Goal: Communication & Community: Answer question/provide support

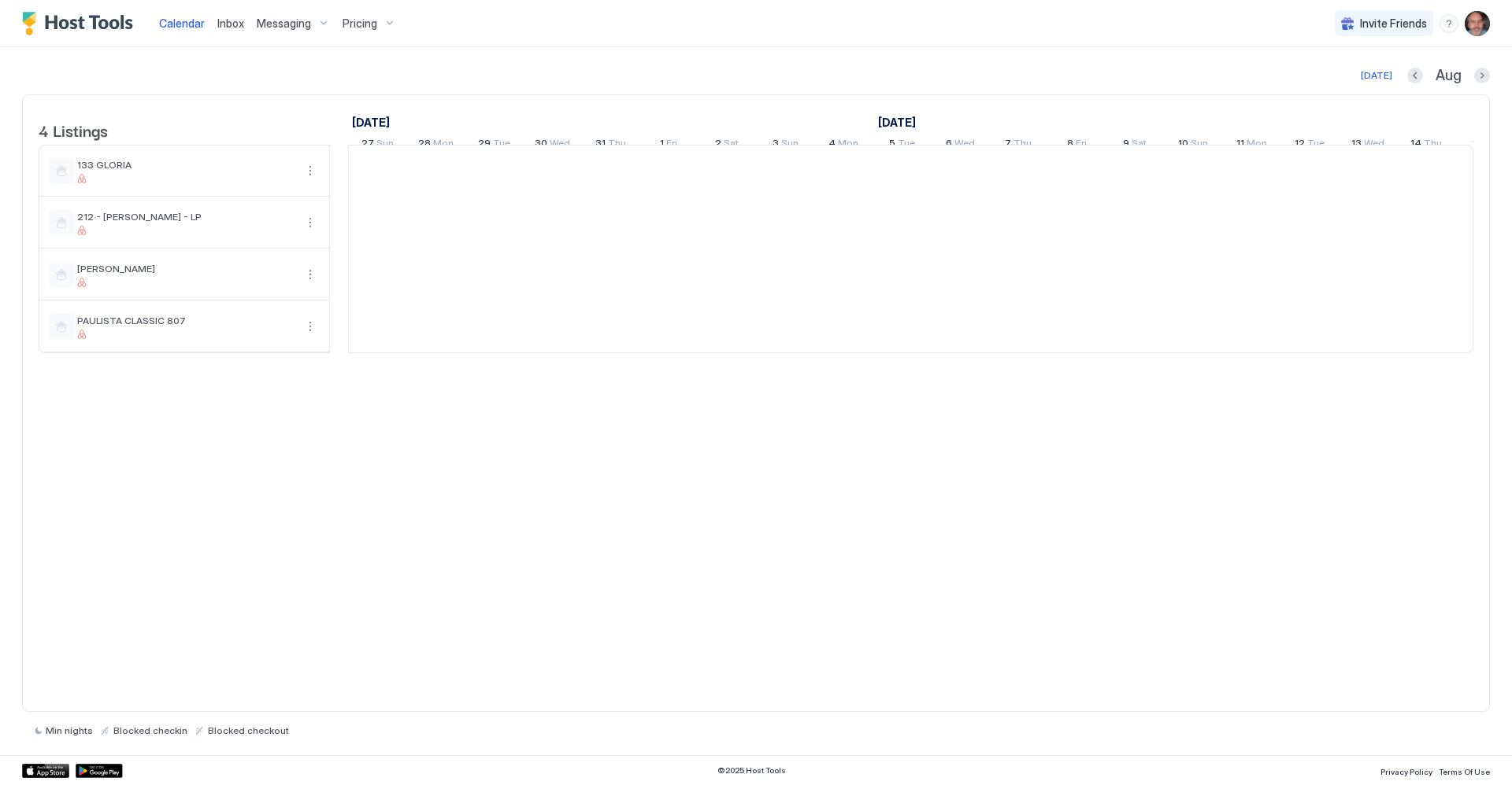
scroll to position [0, 875]
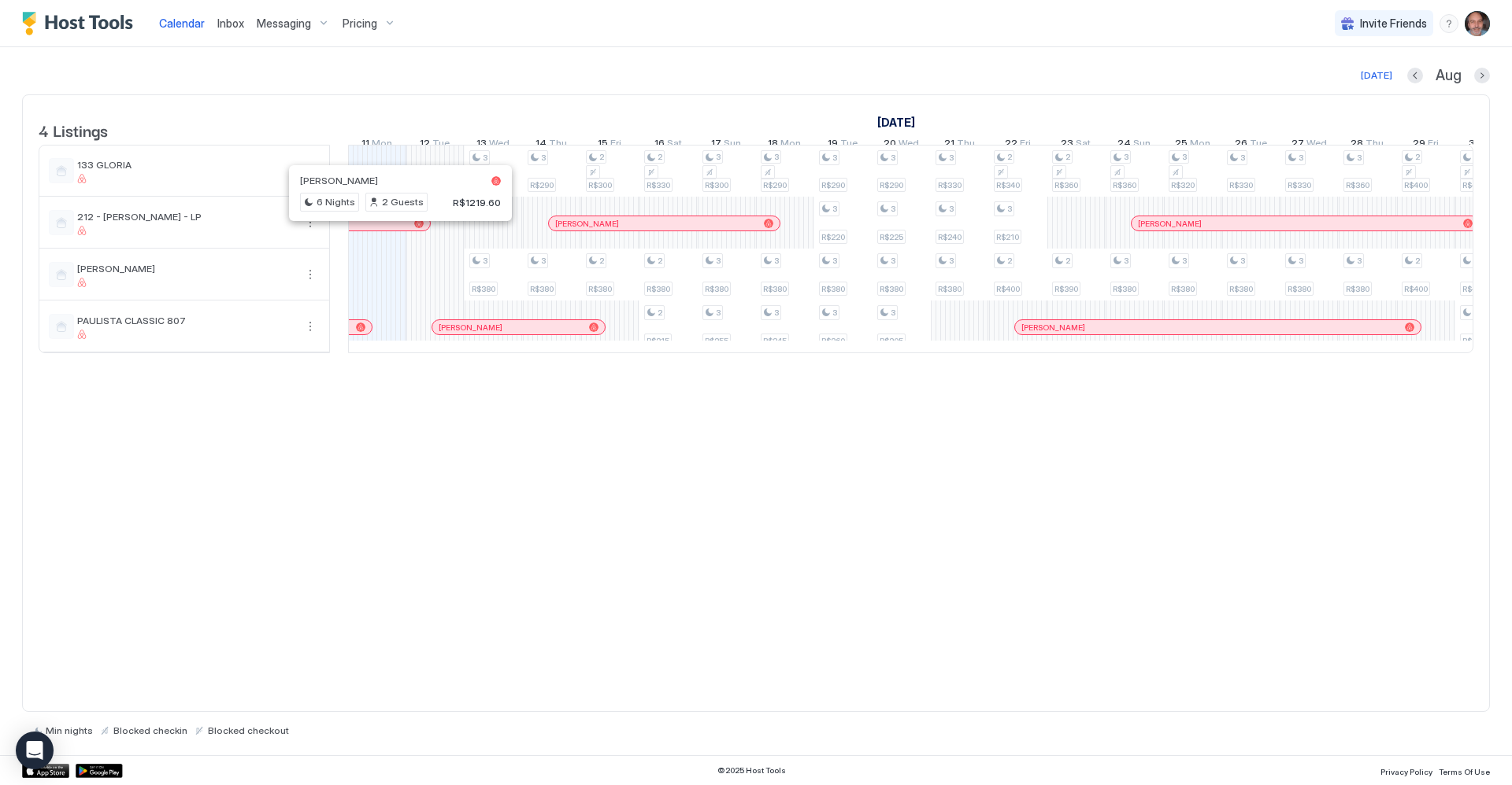
click at [394, 230] on div at bounding box center [393, 223] width 13 height 13
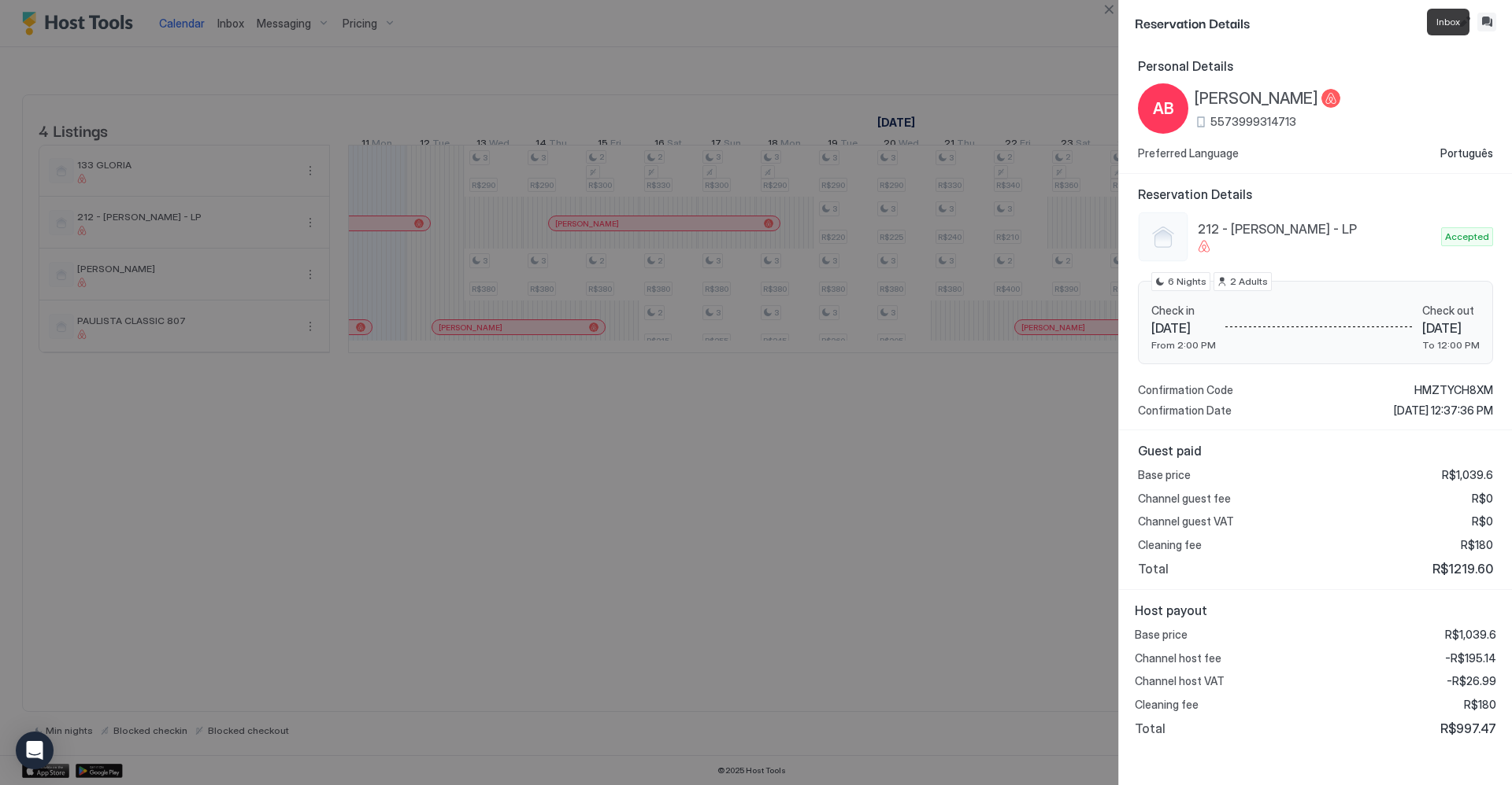
click at [1485, 22] on button "Inbox" at bounding box center [1487, 22] width 19 height 19
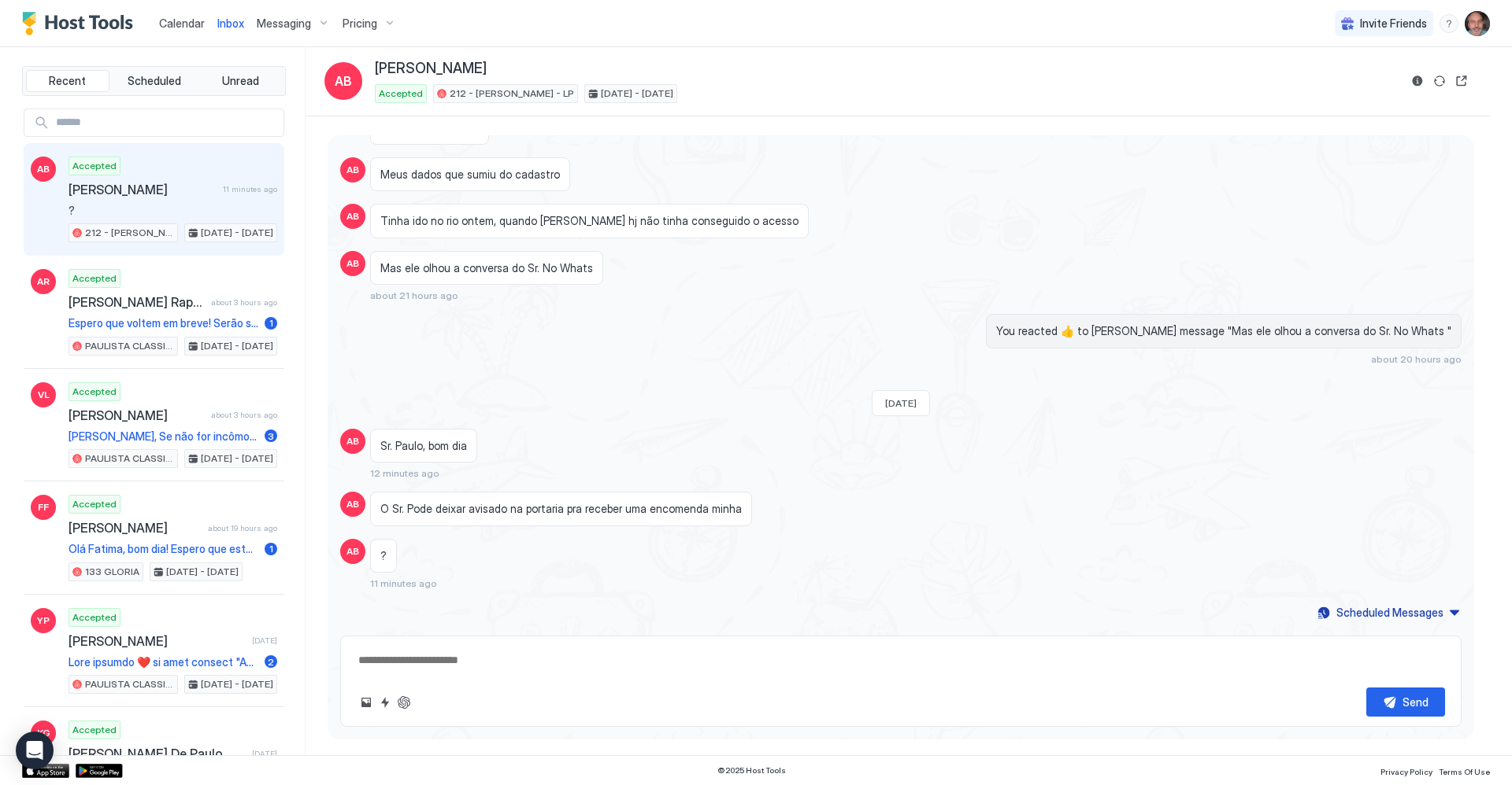
scroll to position [1233, 0]
click at [1393, 602] on button "Scheduled Messages" at bounding box center [1388, 613] width 146 height 21
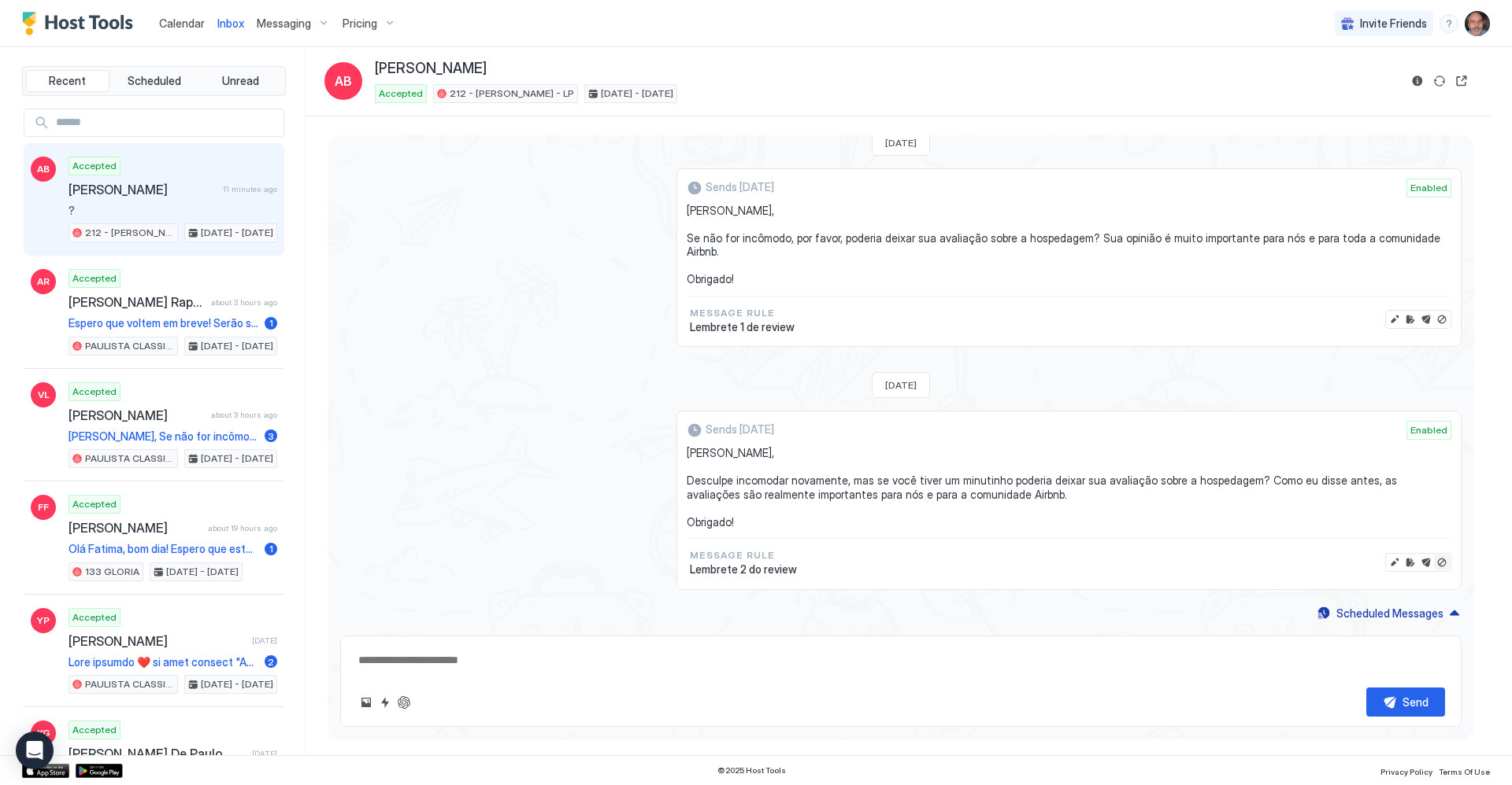
click at [1434, 561] on button "Disable message" at bounding box center [1441, 562] width 16 height 16
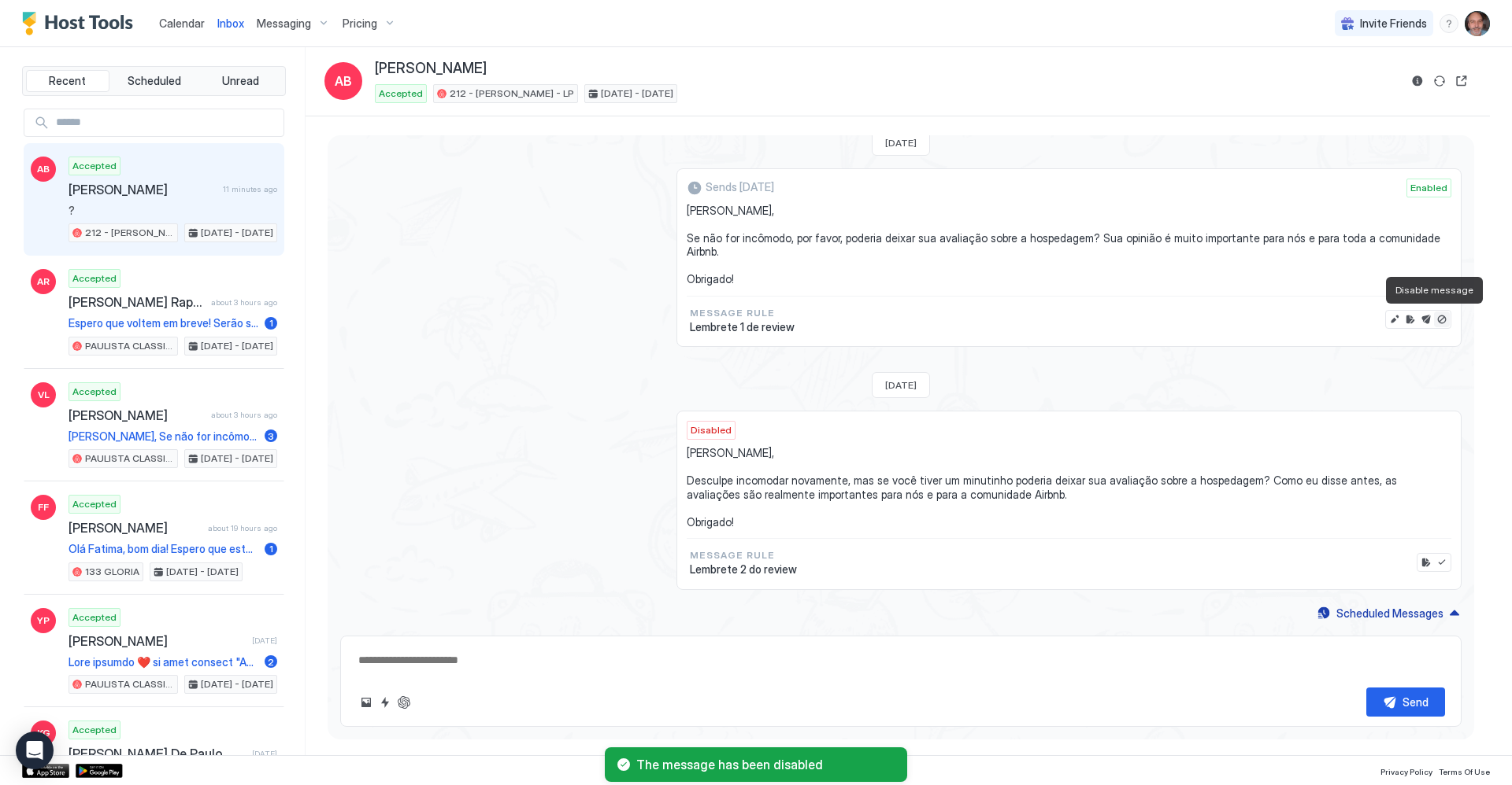
click at [1434, 321] on button "Disable message" at bounding box center [1441, 319] width 16 height 16
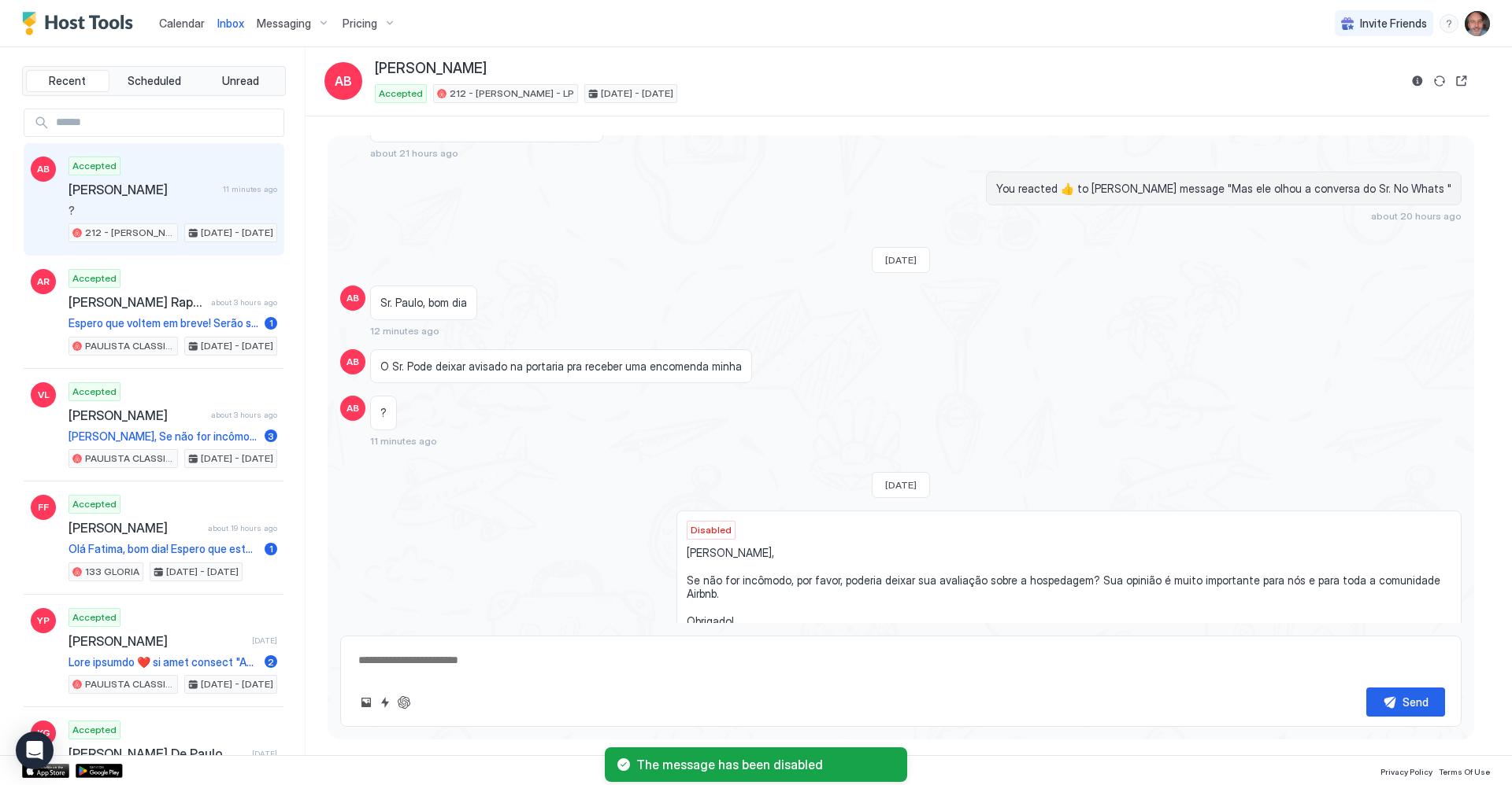
scroll to position [1311, 0]
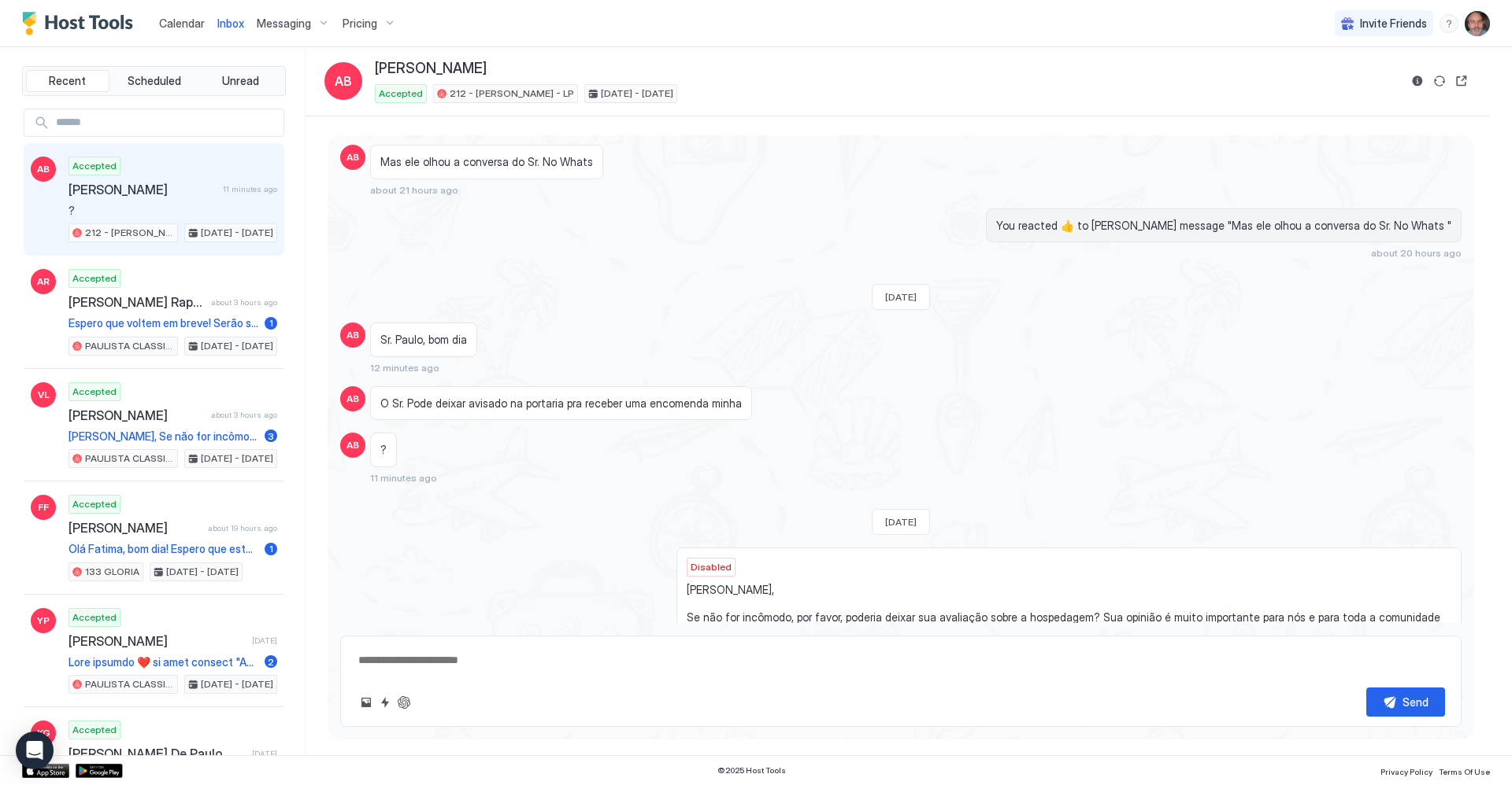
click at [516, 411] on span "O Sr. Pode deixar avisado na portaria pra receber uma encomenda minha" at bounding box center [561, 403] width 361 height 14
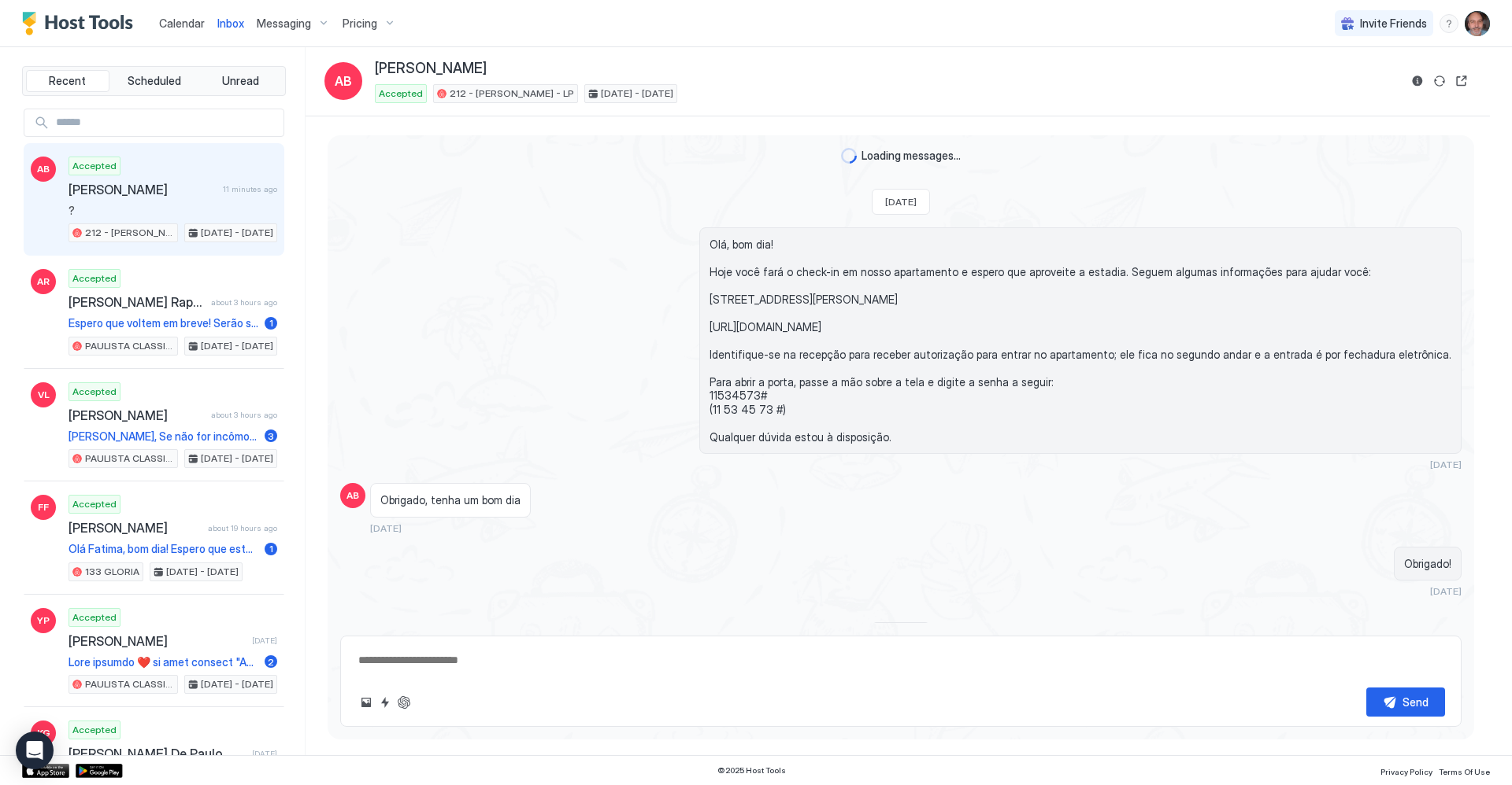
scroll to position [3147, 0]
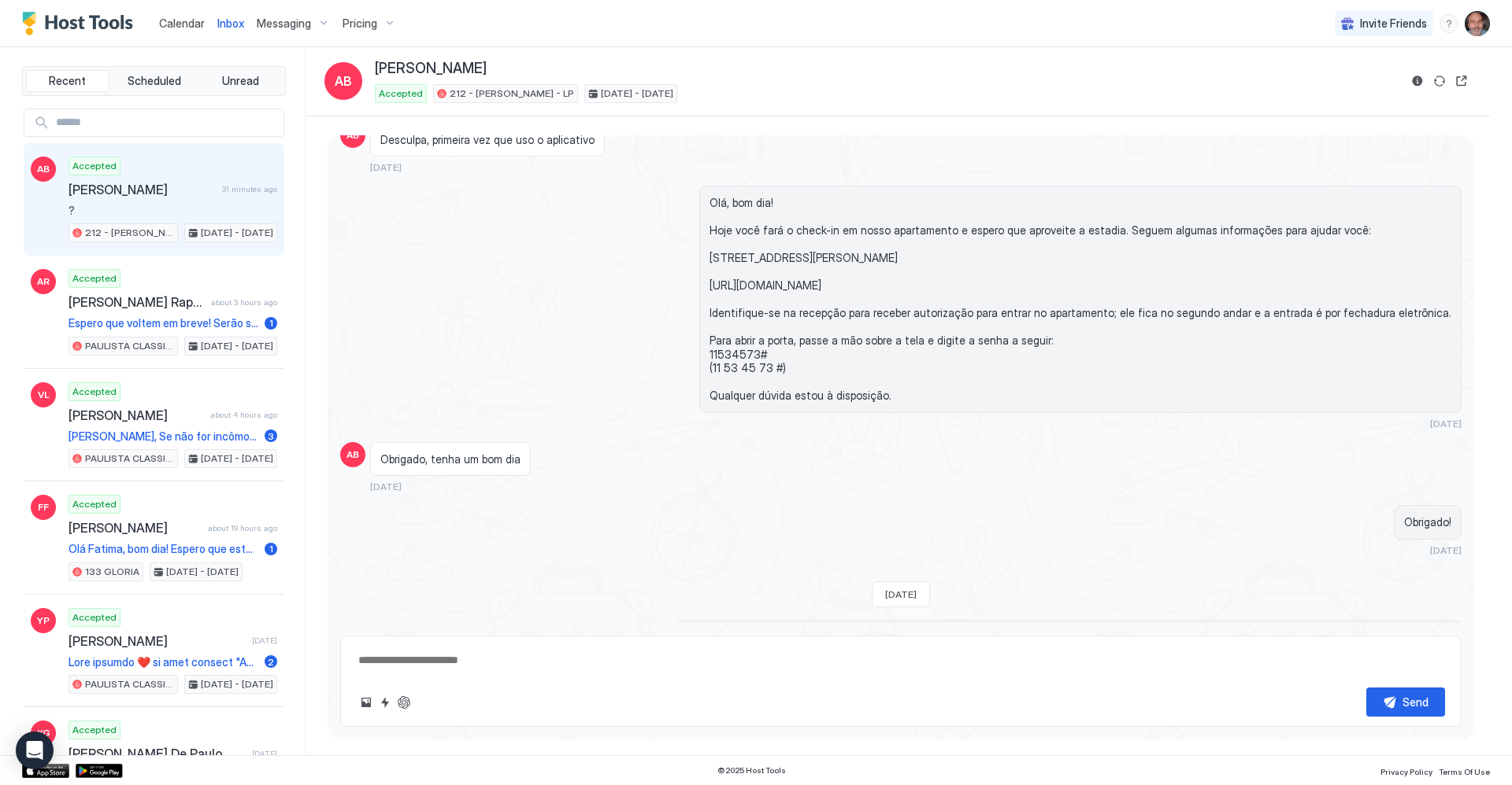
type textarea "*"
